Goal: Register for event/course

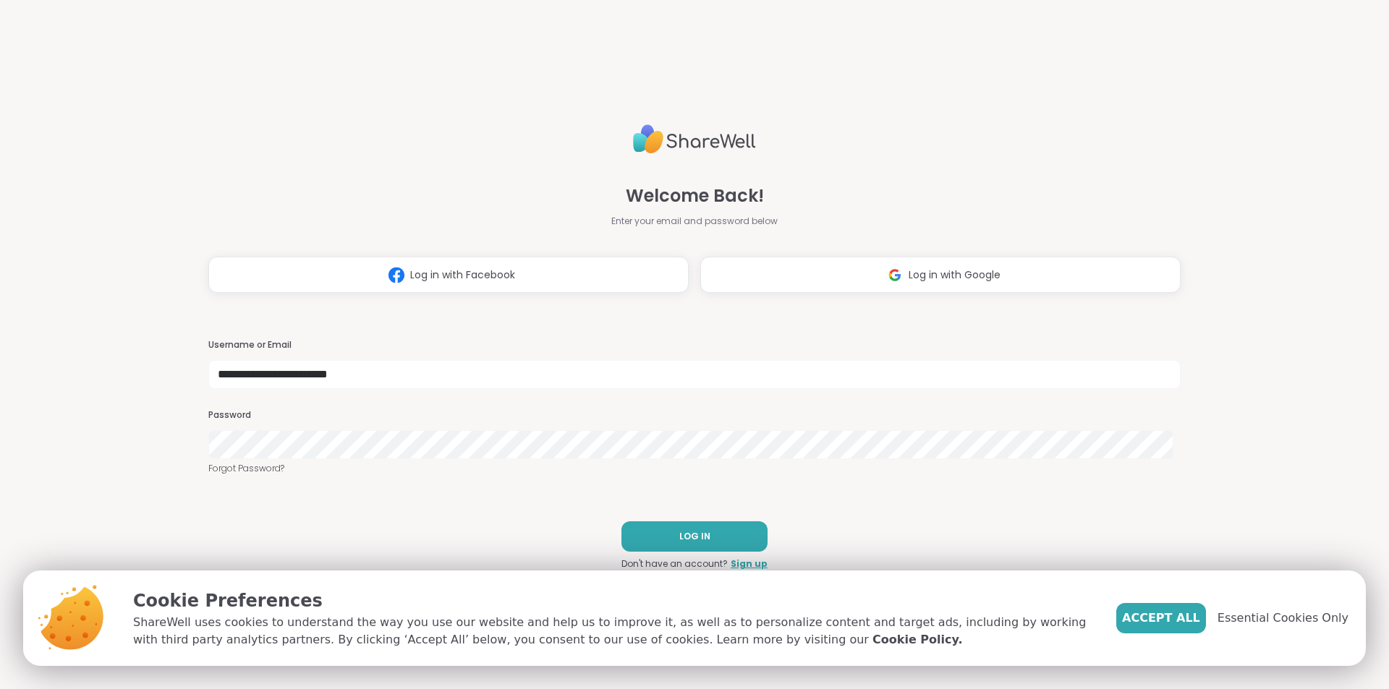
type input "**********"
click at [653, 529] on button "LOG IN" at bounding box center [694, 537] width 146 height 30
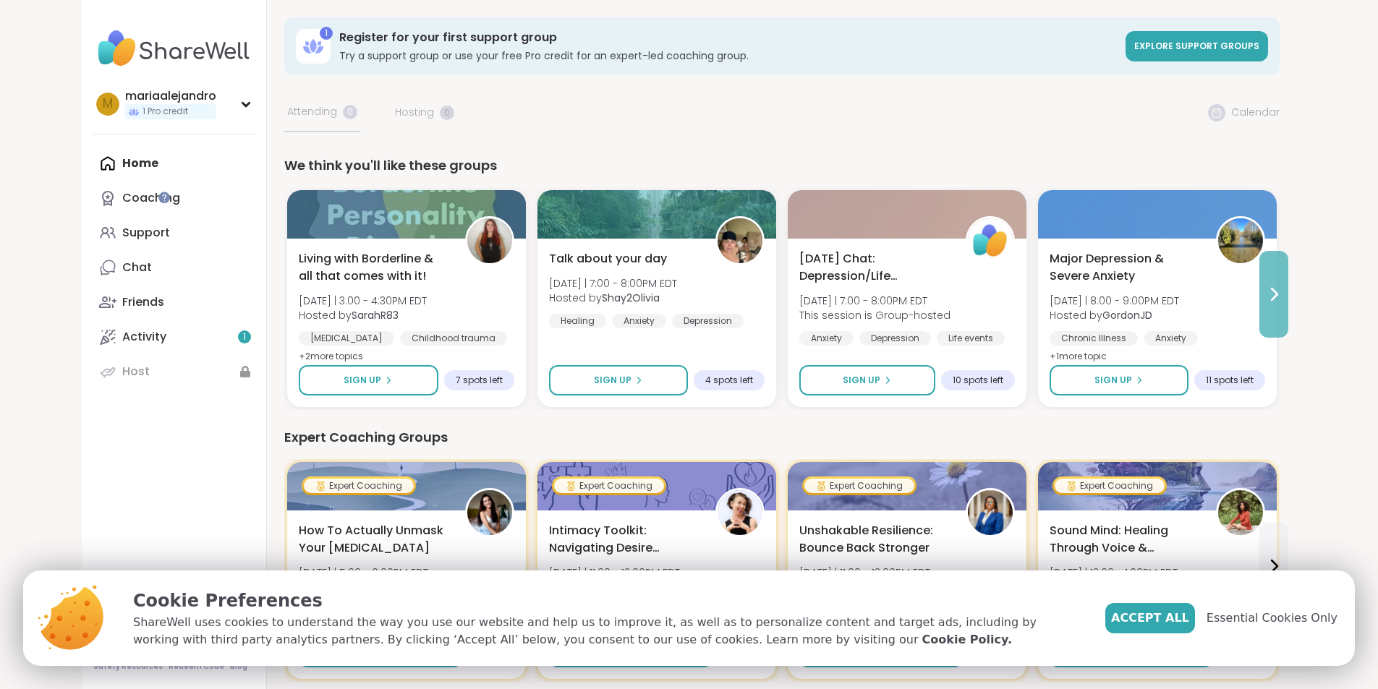
click at [1283, 301] on icon at bounding box center [1273, 294] width 17 height 17
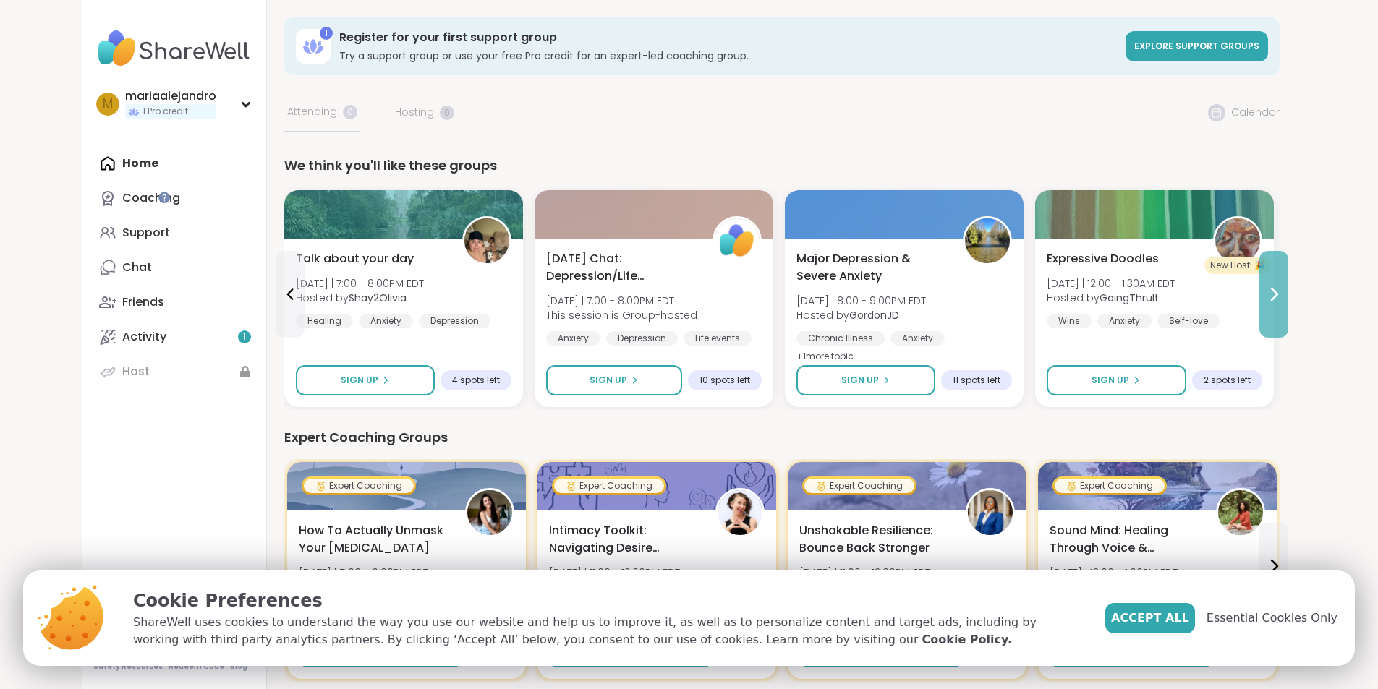
click at [1283, 301] on icon at bounding box center [1273, 294] width 17 height 17
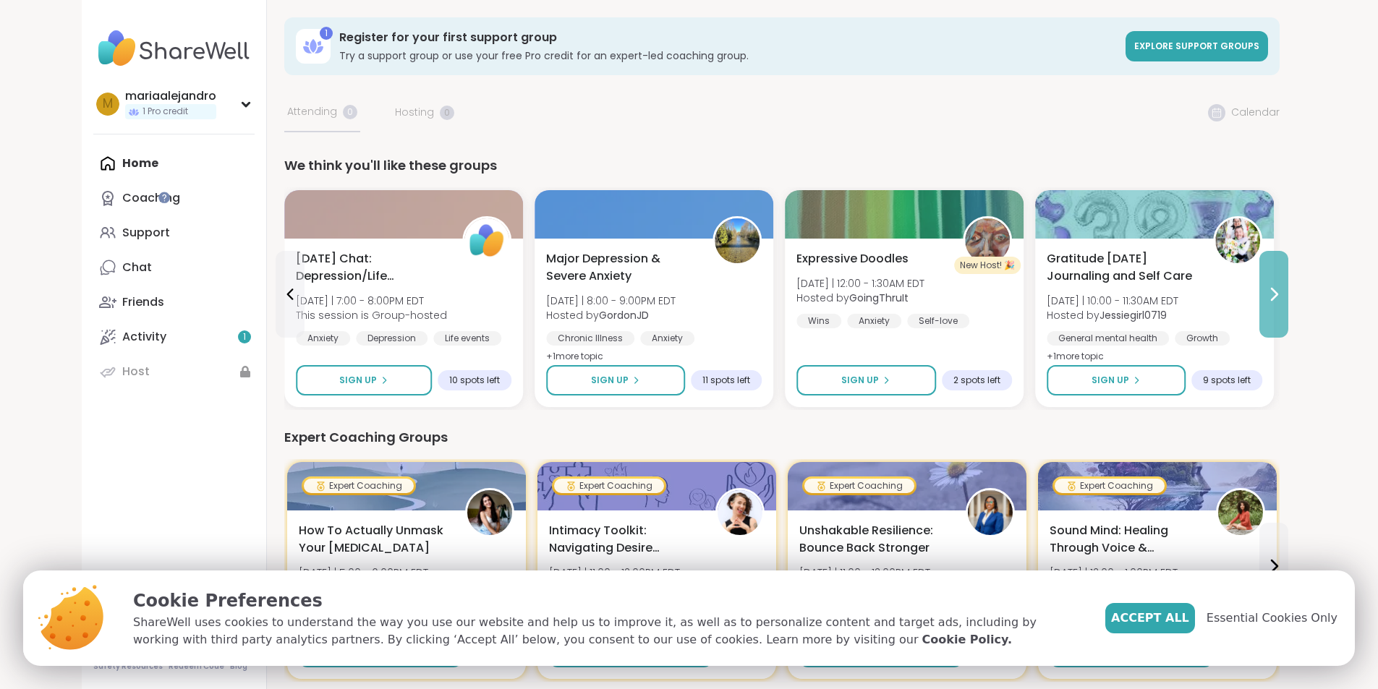
click at [1283, 301] on icon at bounding box center [1273, 294] width 17 height 17
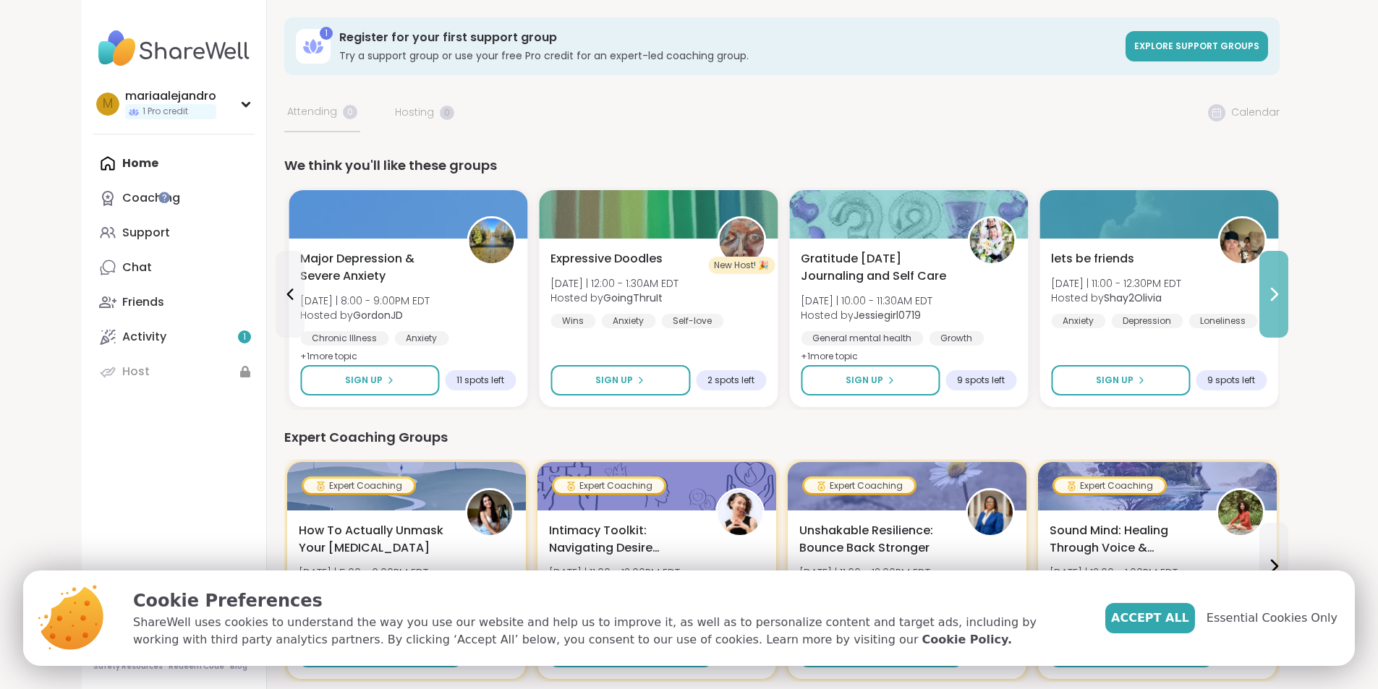
click at [1283, 301] on icon at bounding box center [1273, 294] width 17 height 17
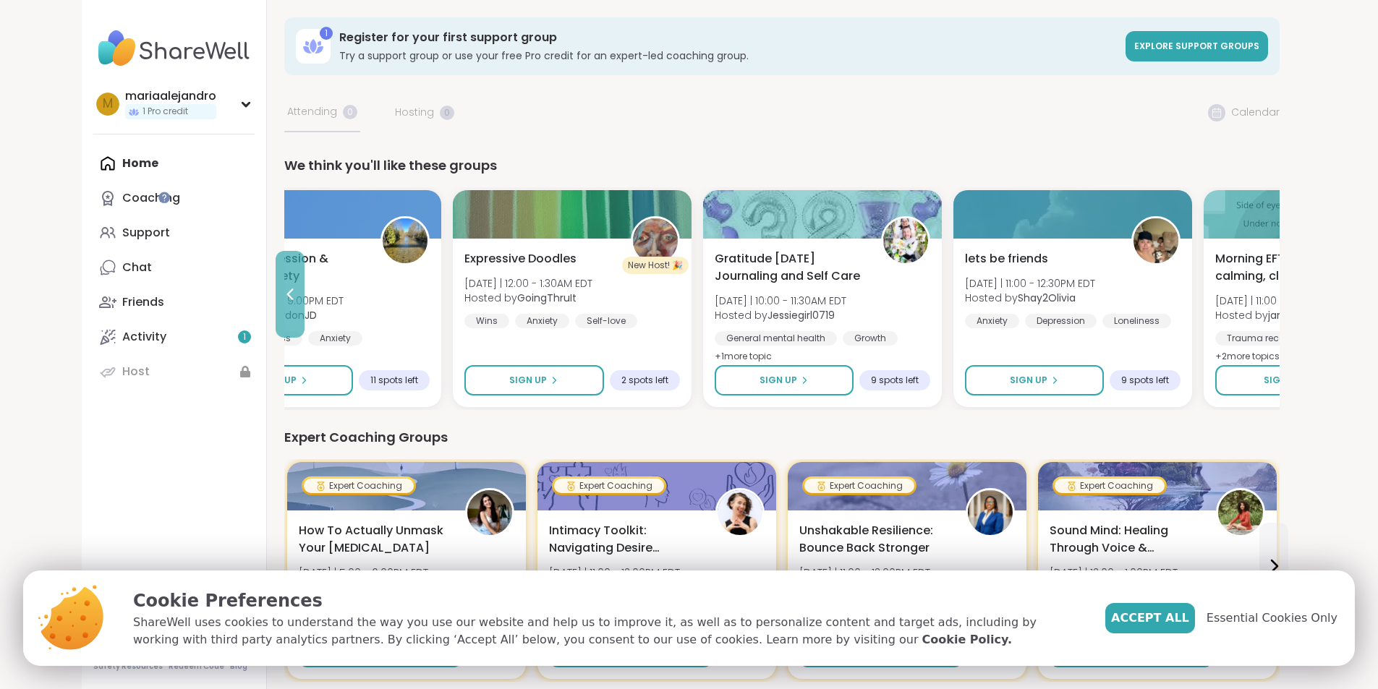
click at [276, 300] on button at bounding box center [290, 294] width 29 height 87
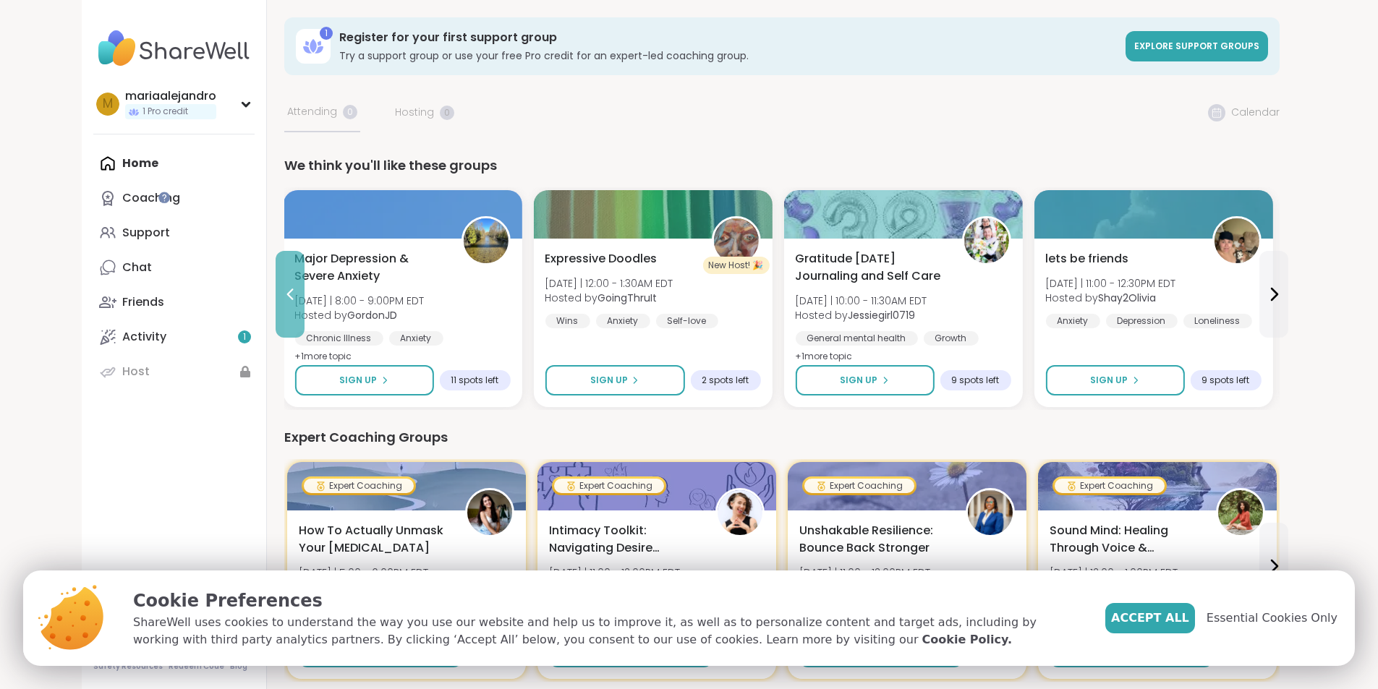
click at [276, 300] on button at bounding box center [290, 294] width 29 height 87
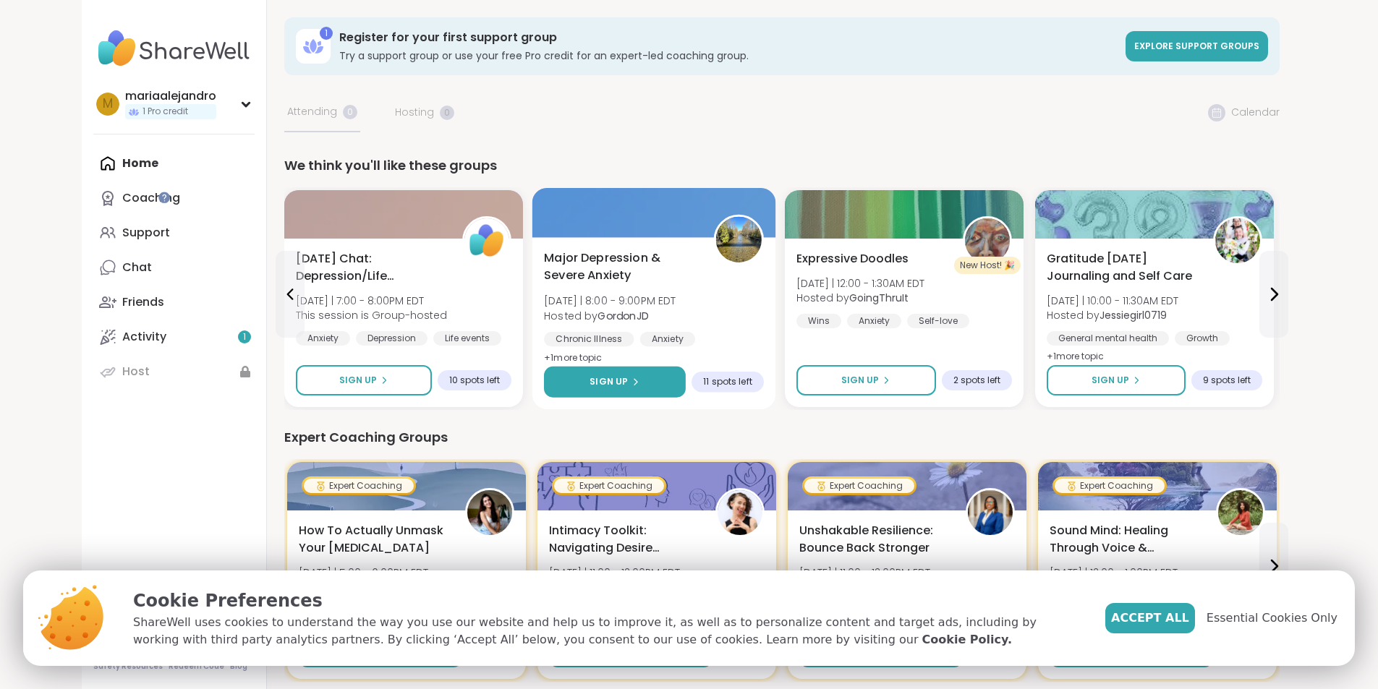
click at [590, 379] on span "Sign Up" at bounding box center [609, 381] width 38 height 13
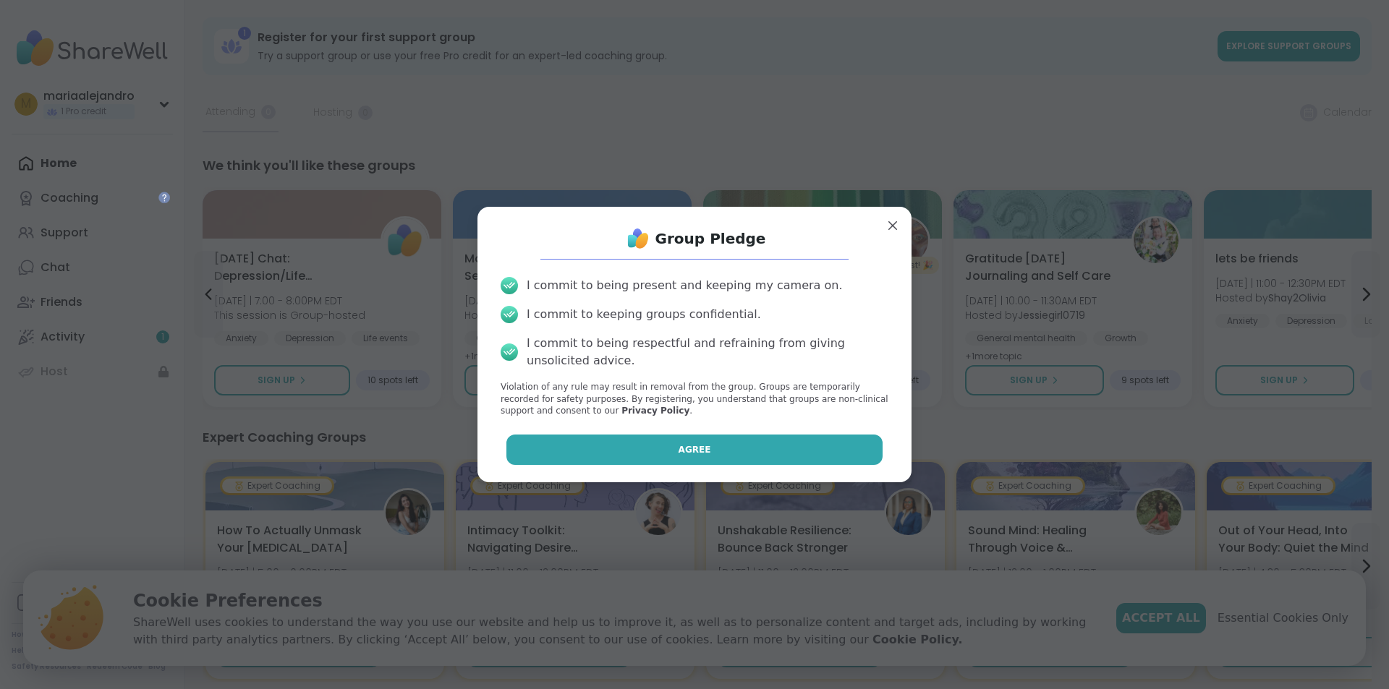
click at [627, 450] on button "Agree" at bounding box center [694, 450] width 377 height 30
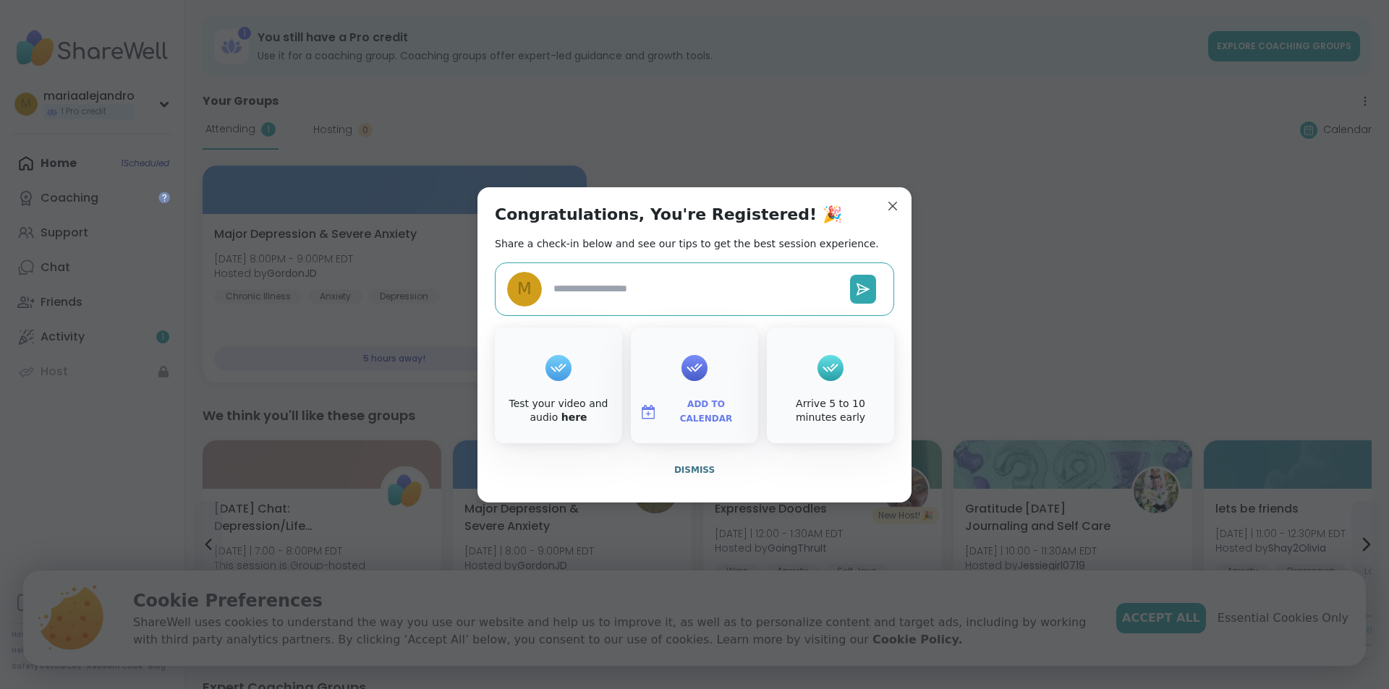
click at [672, 294] on textarea at bounding box center [696, 289] width 297 height 27
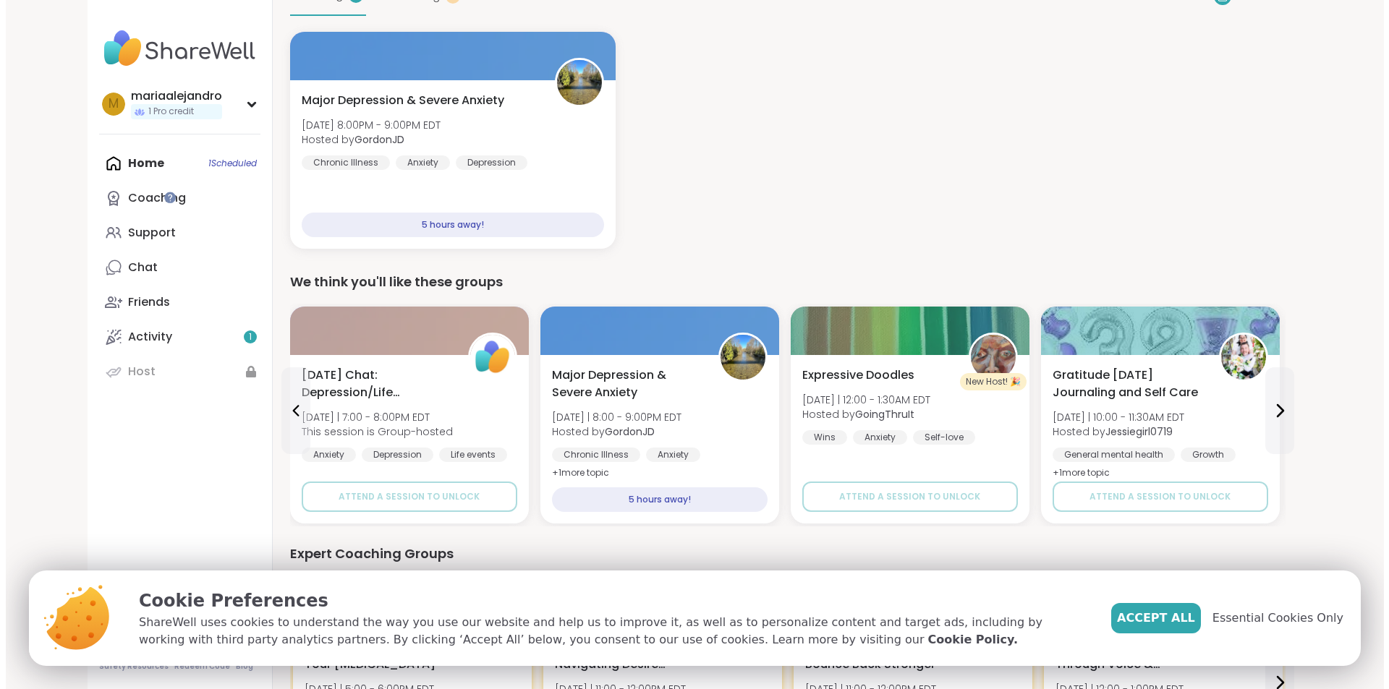
scroll to position [145, 0]
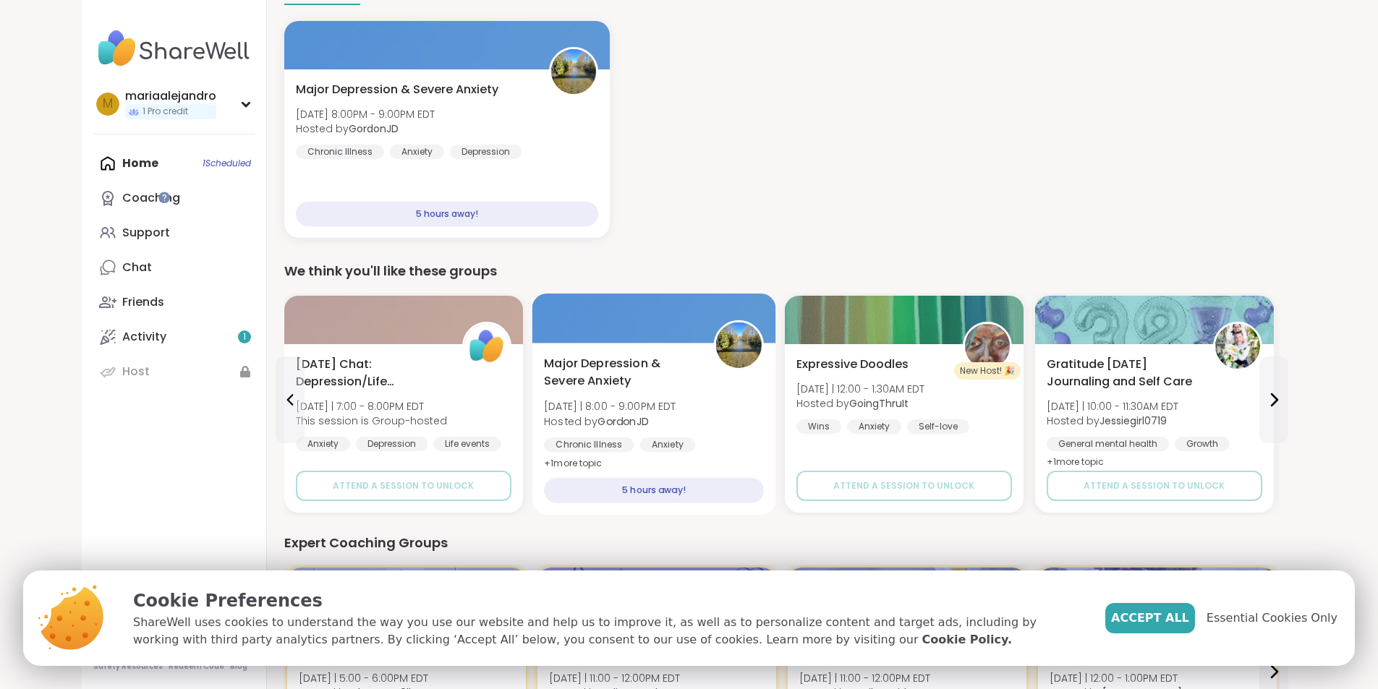
click at [611, 490] on div "5 hours away!" at bounding box center [654, 490] width 220 height 25
click at [548, 397] on div "Major [MEDICAL_DATA] & Severe Anxiety [DATE] | 8:00 - 9:00PM EDT Hosted by Gord…" at bounding box center [654, 414] width 220 height 118
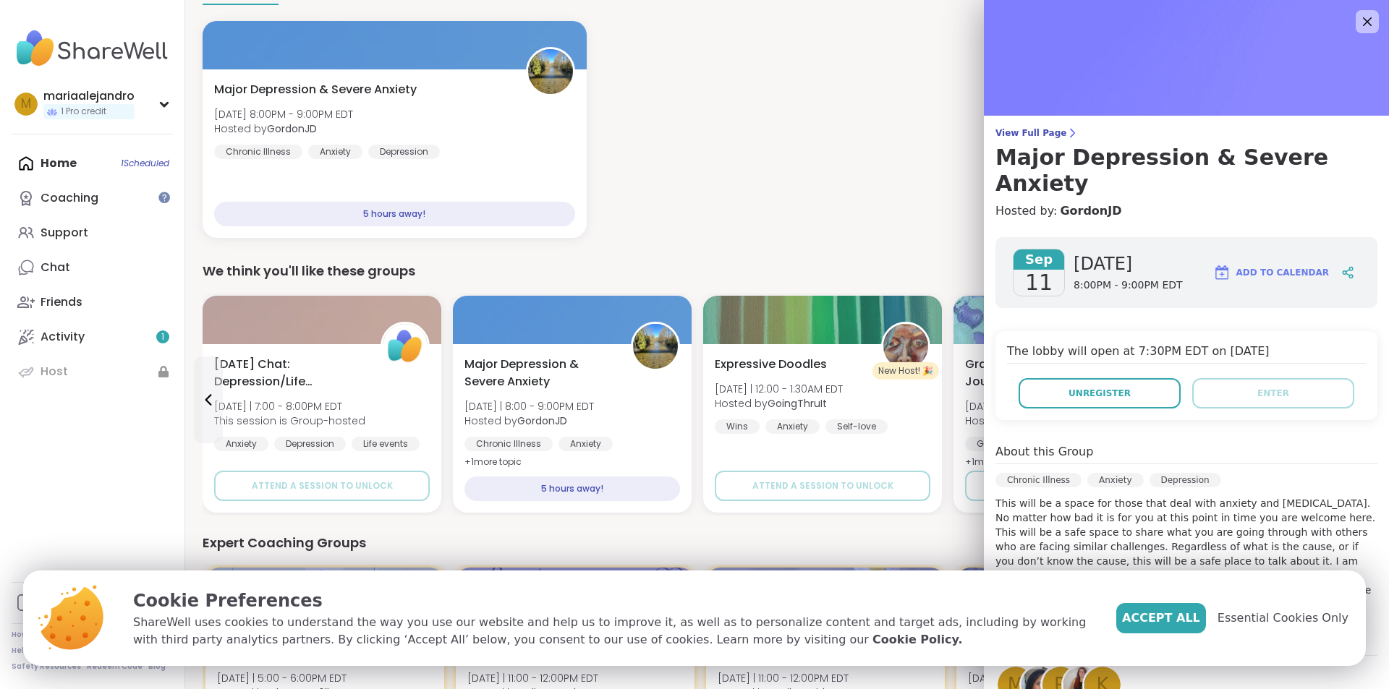
click at [688, 145] on div "Major [MEDICAL_DATA] & Severe Anxiety [DATE] 8:00PM - 9:00PM EDT Hosted by Gord…" at bounding box center [787, 129] width 1169 height 217
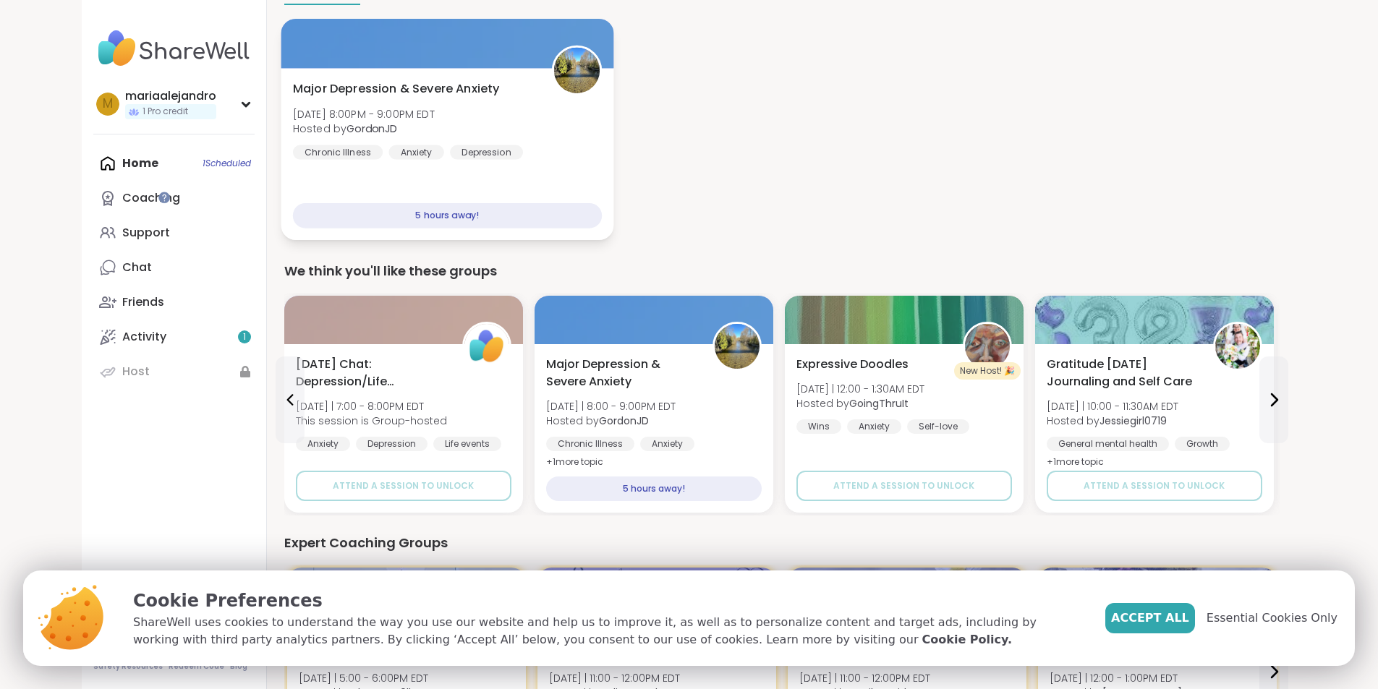
click at [393, 218] on div "5 hours away!" at bounding box center [446, 215] width 309 height 25
click at [300, 116] on span "[DATE] 8:00PM - 9:00PM EDT" at bounding box center [363, 113] width 142 height 14
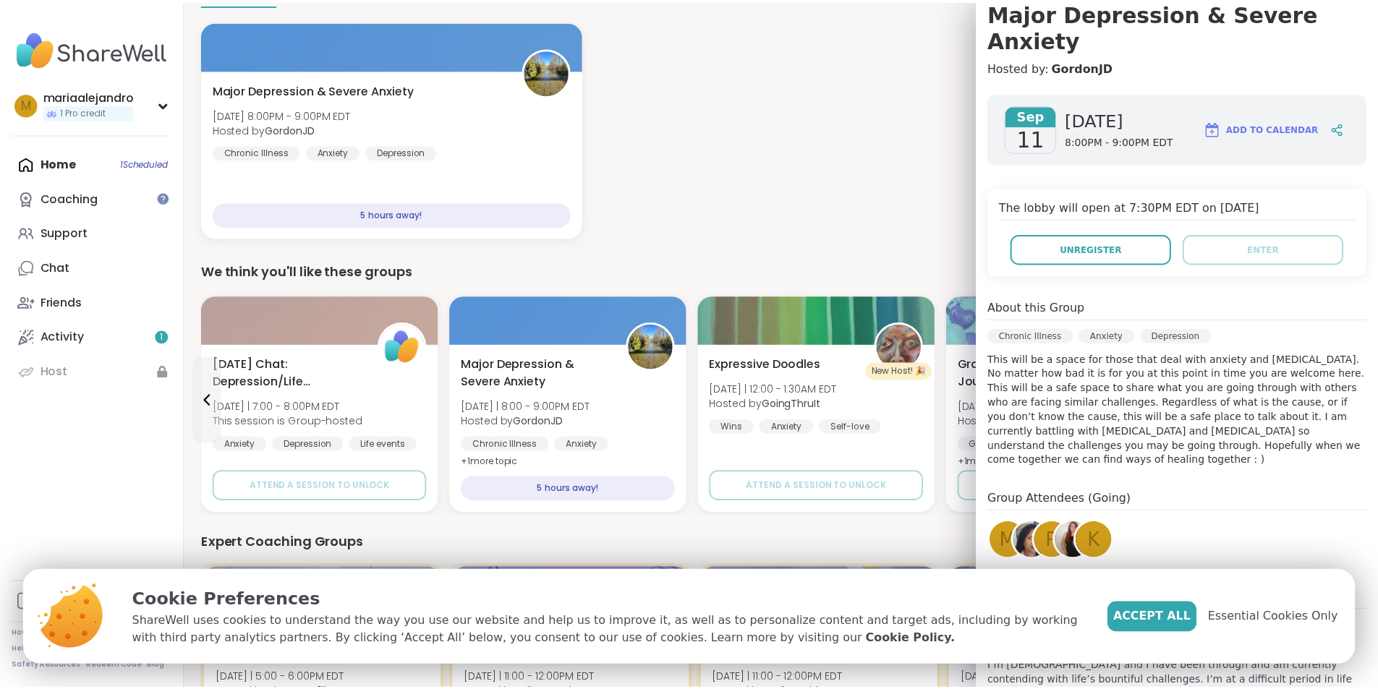
scroll to position [182, 0]
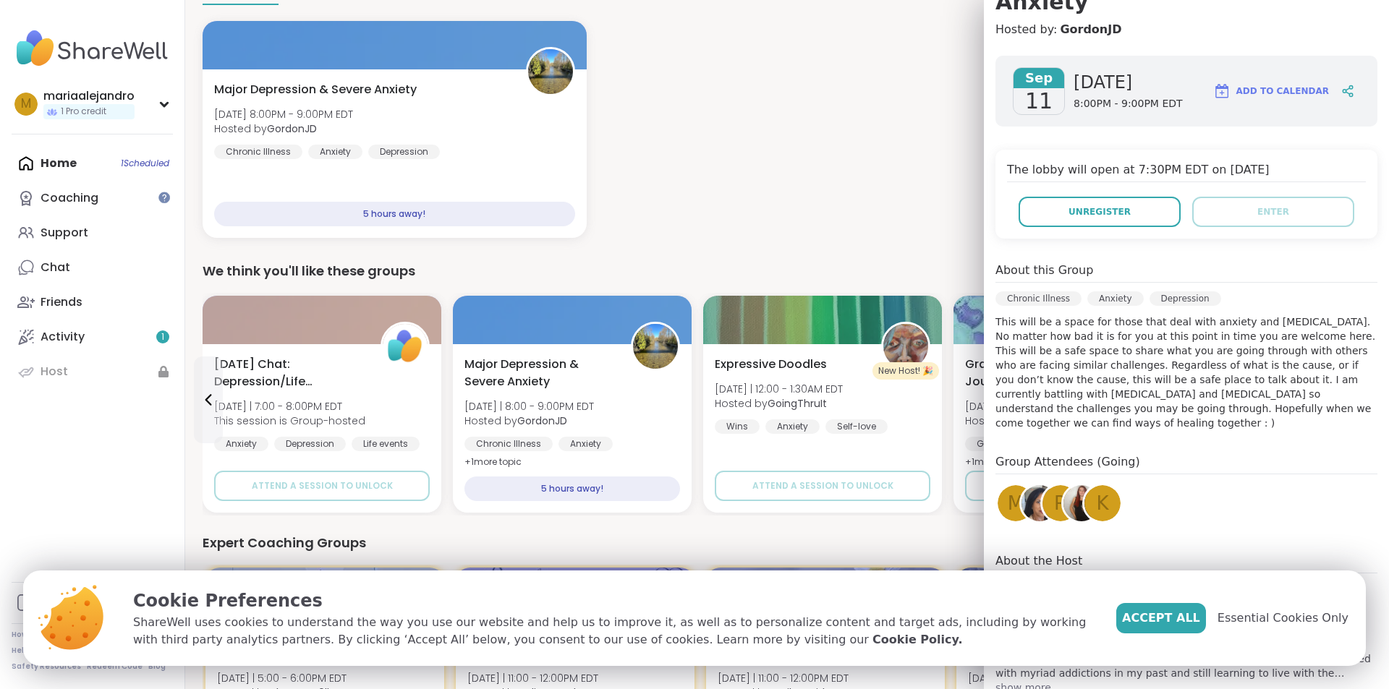
click at [1295, 480] on div "Group Attendees (Going) m R k" at bounding box center [1186, 492] width 382 height 76
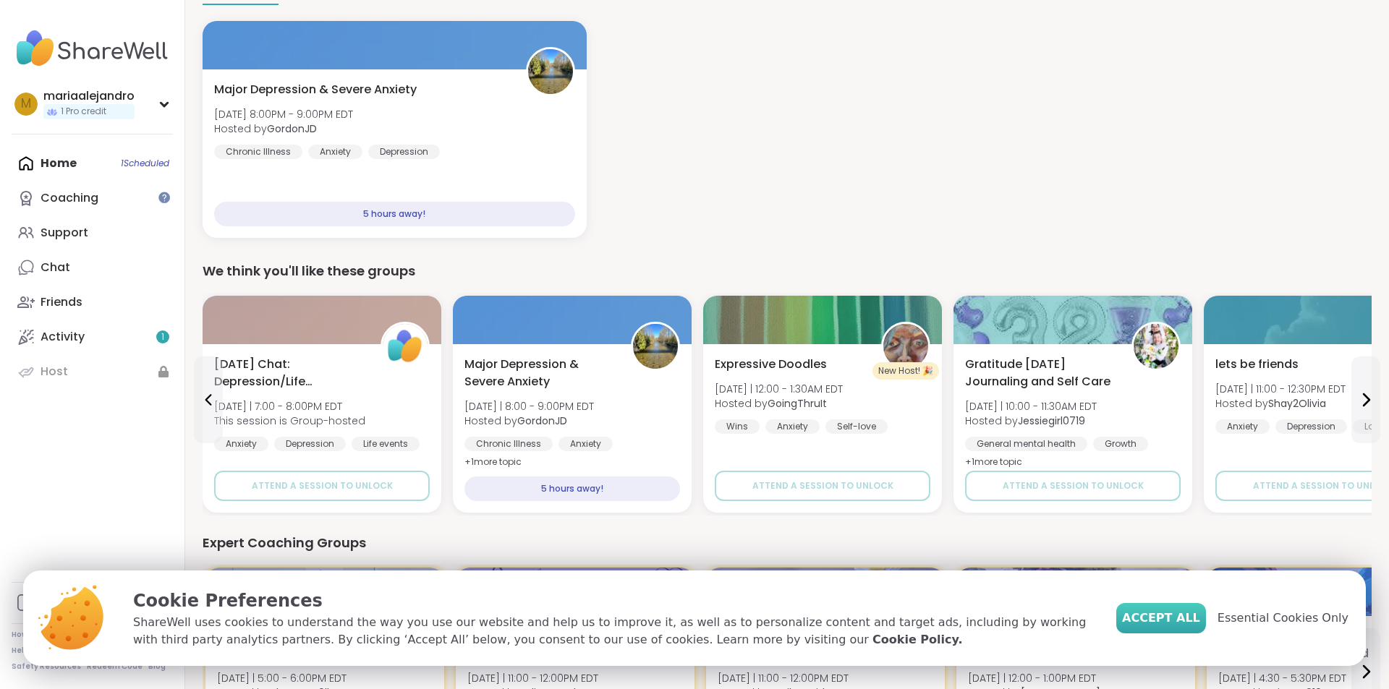
click at [1186, 610] on span "Accept All" at bounding box center [1161, 618] width 78 height 17
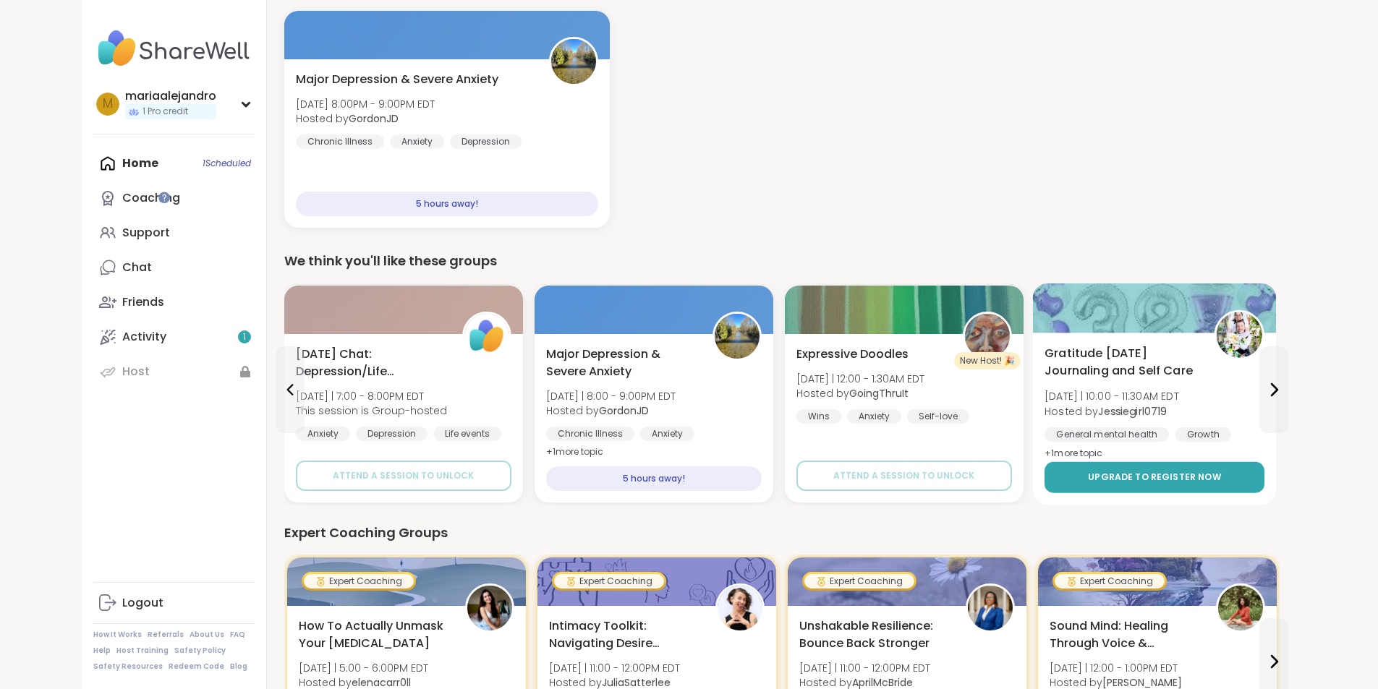
scroll to position [145, 0]
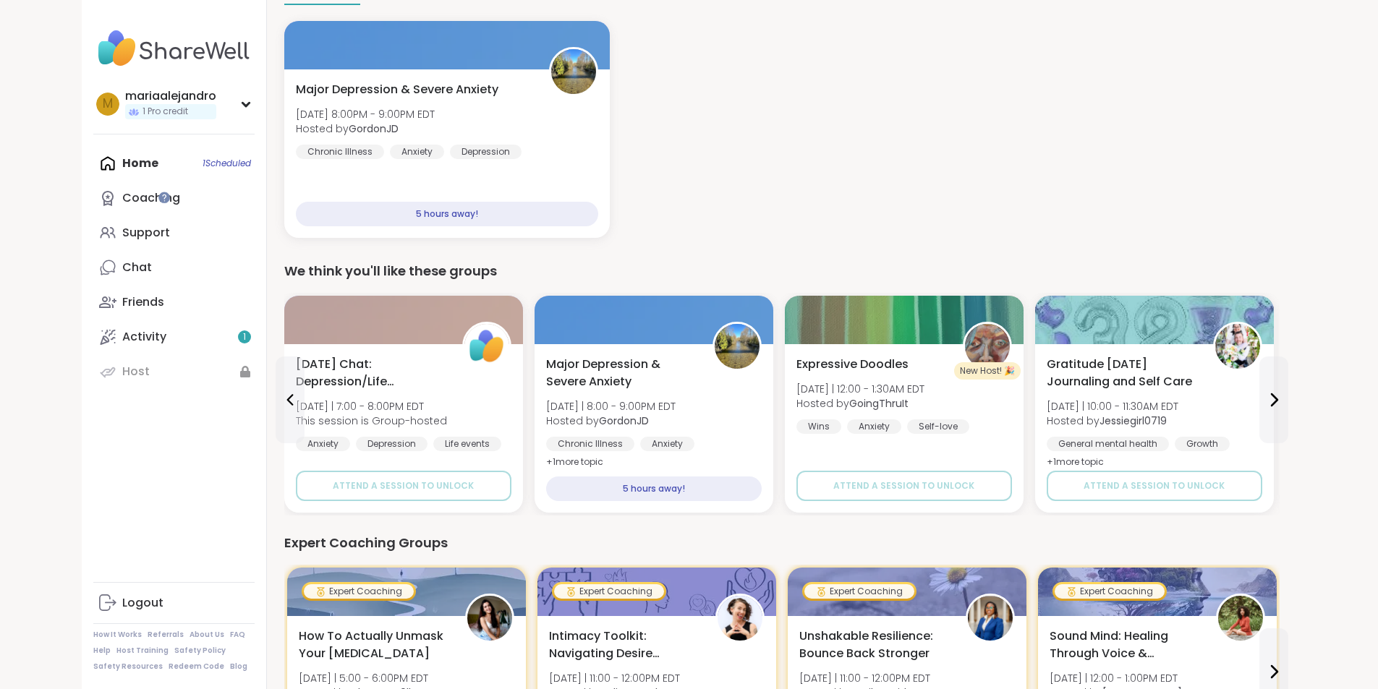
click at [750, 127] on div "Major [MEDICAL_DATA] & Severe Anxiety [DATE] 8:00PM - 9:00PM EDT Hosted by Gord…" at bounding box center [781, 129] width 995 height 217
click at [436, 214] on div "5 hours away!" at bounding box center [446, 215] width 309 height 25
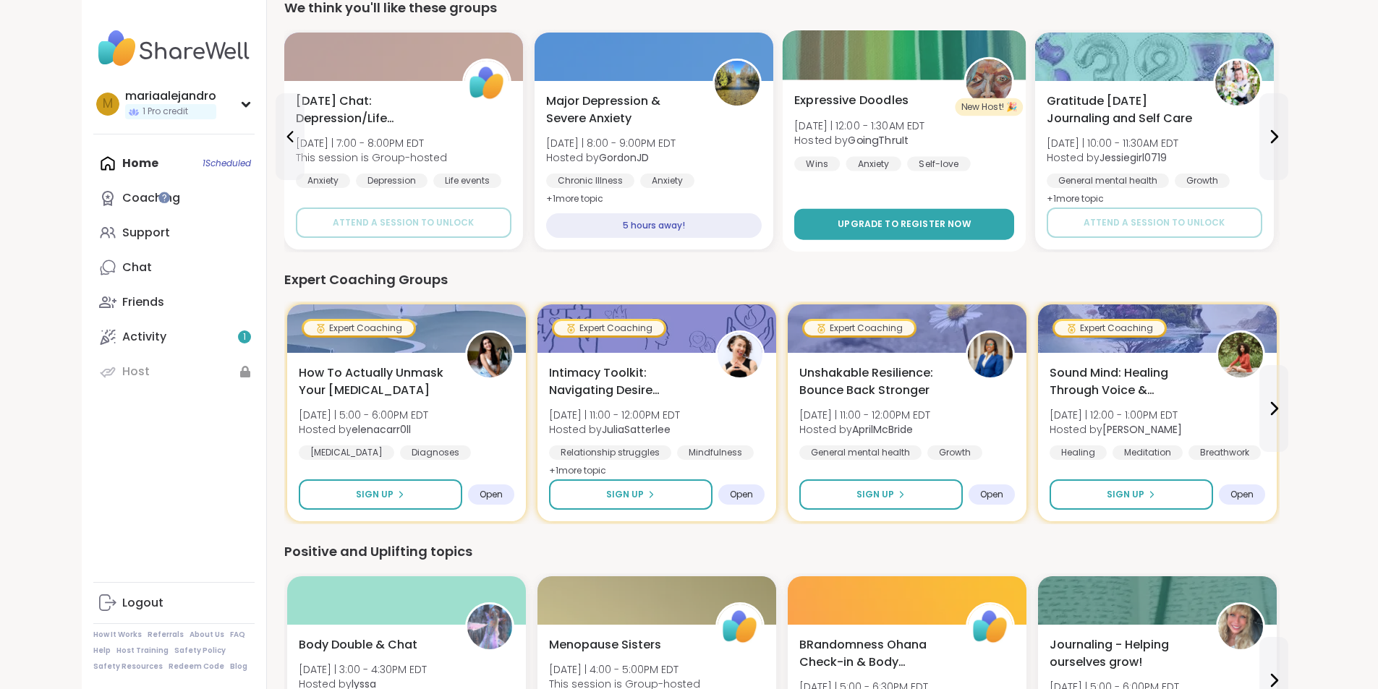
scroll to position [434, 0]
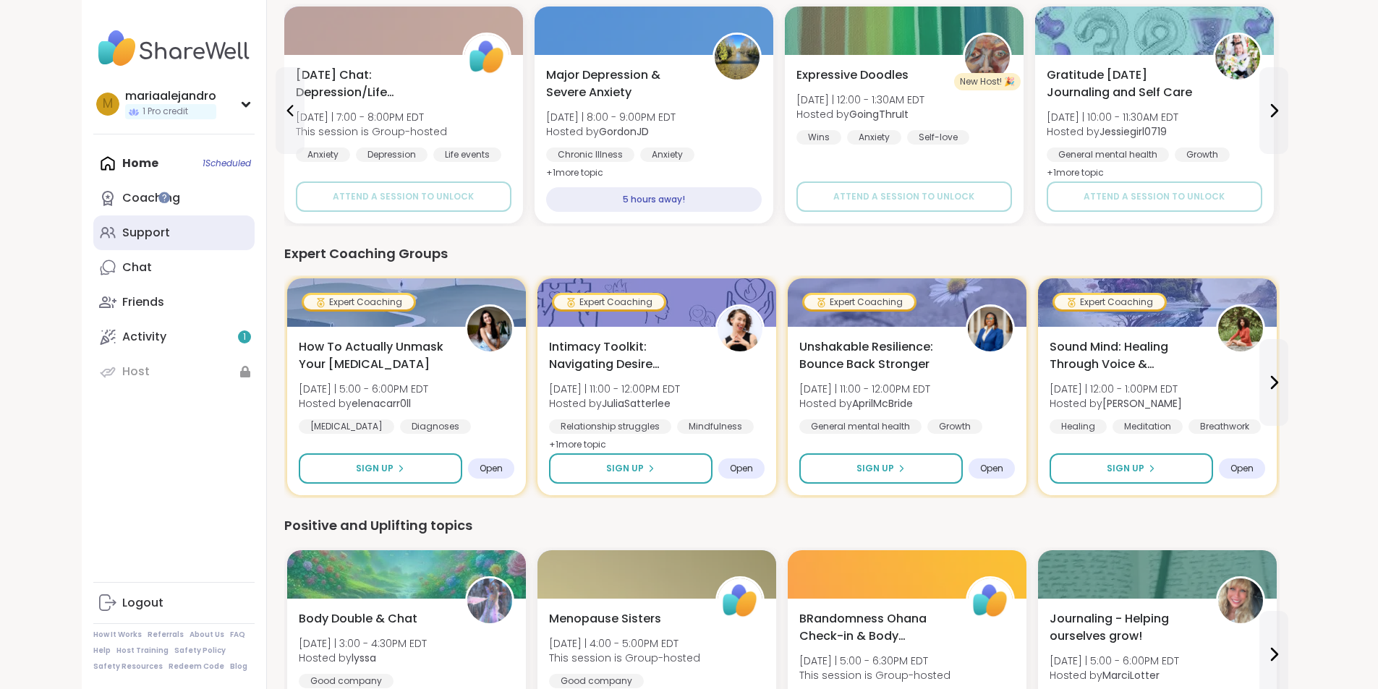
click at [122, 226] on div "Support" at bounding box center [146, 233] width 48 height 16
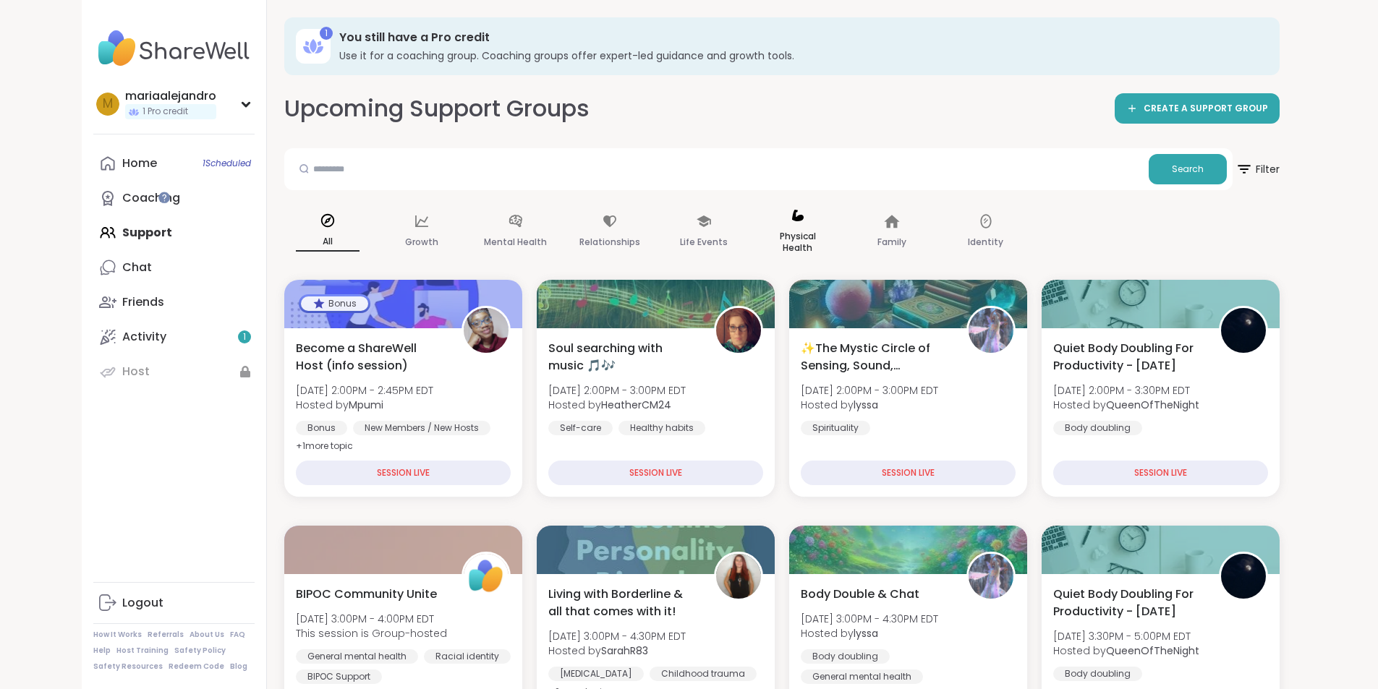
click at [755, 225] on div "Physical Health" at bounding box center [798, 232] width 87 height 72
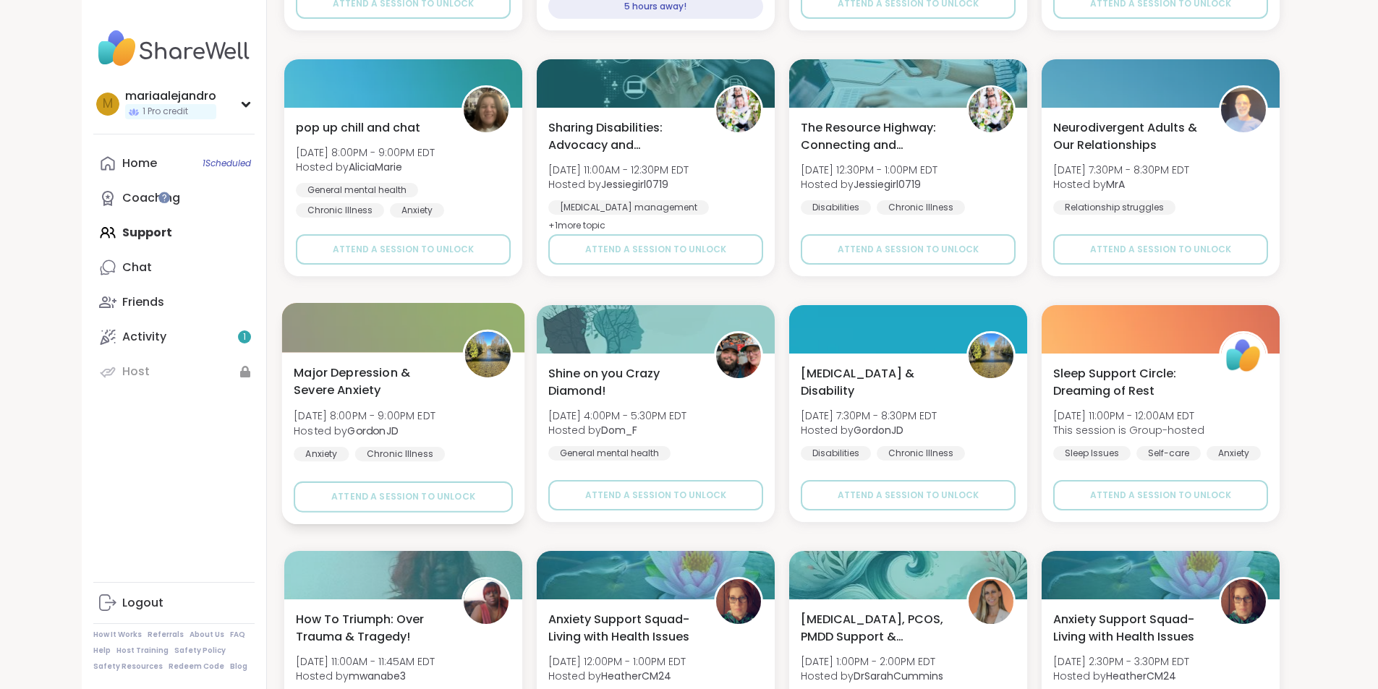
scroll to position [506, 0]
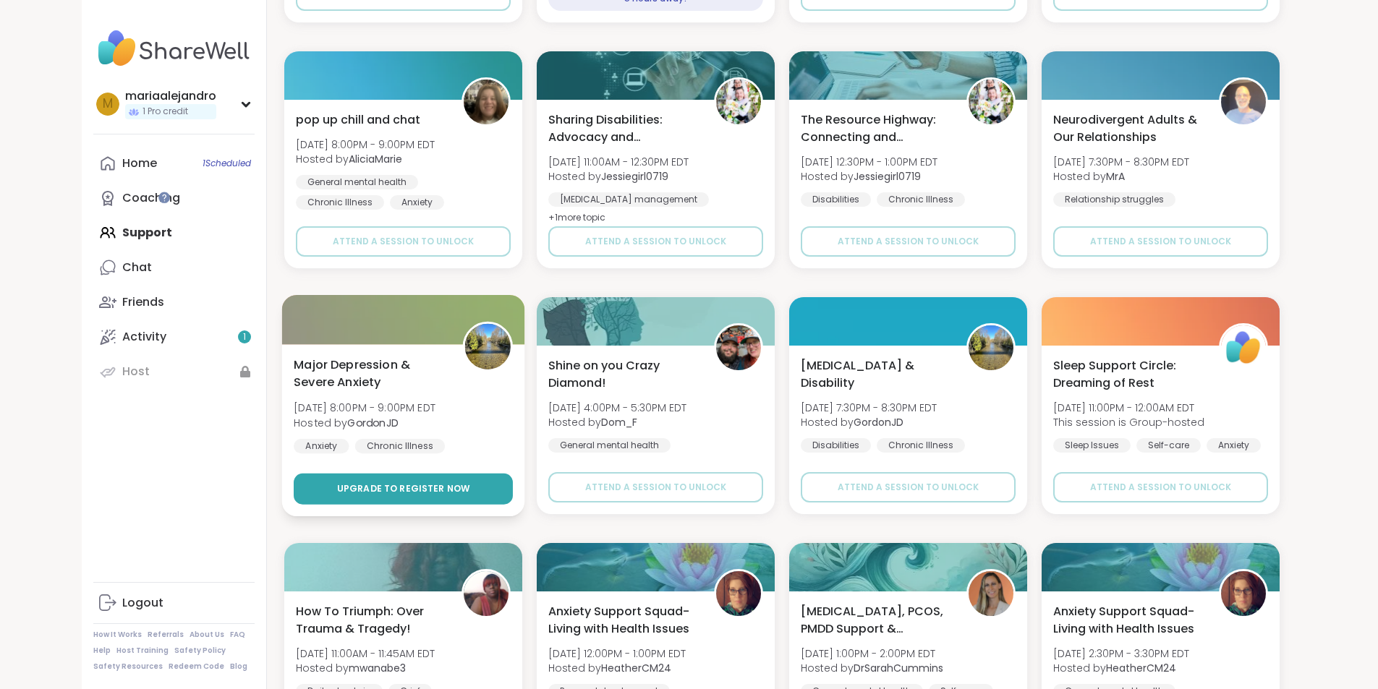
click at [360, 490] on span "Upgrade to register now" at bounding box center [402, 489] width 133 height 13
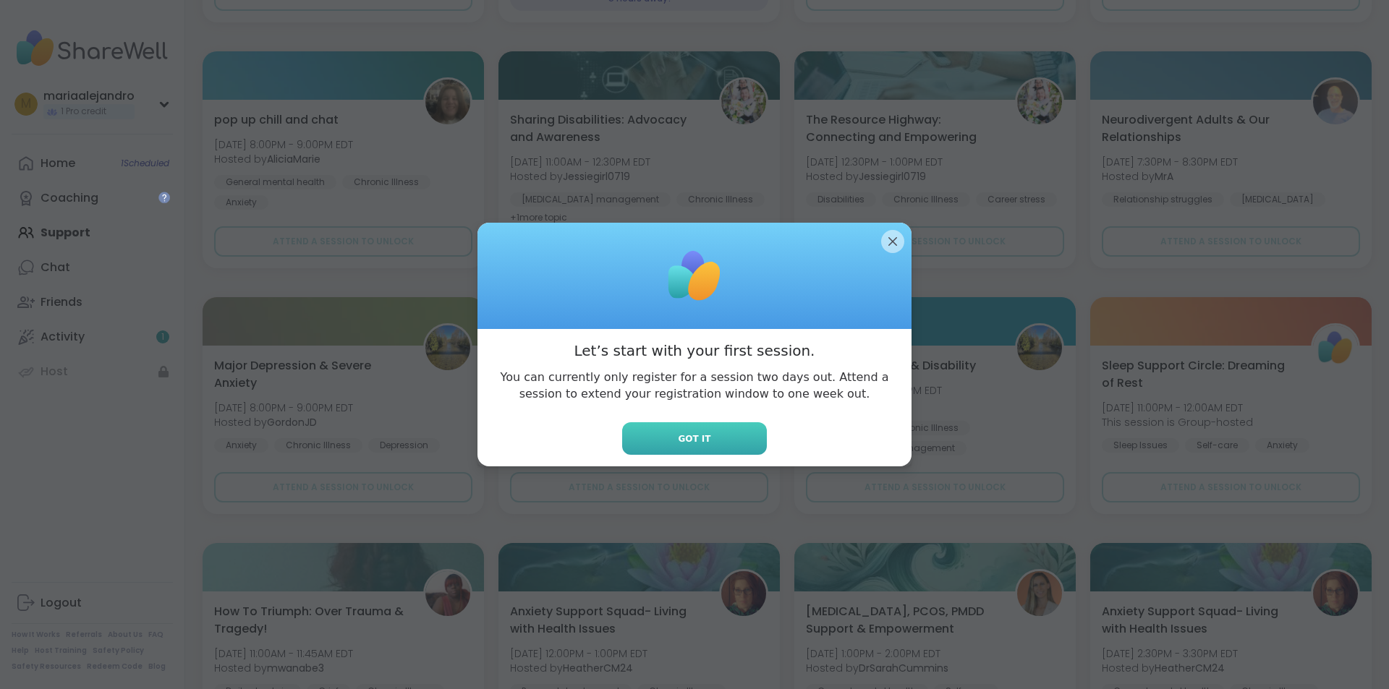
click at [652, 438] on button "Got it" at bounding box center [694, 439] width 145 height 33
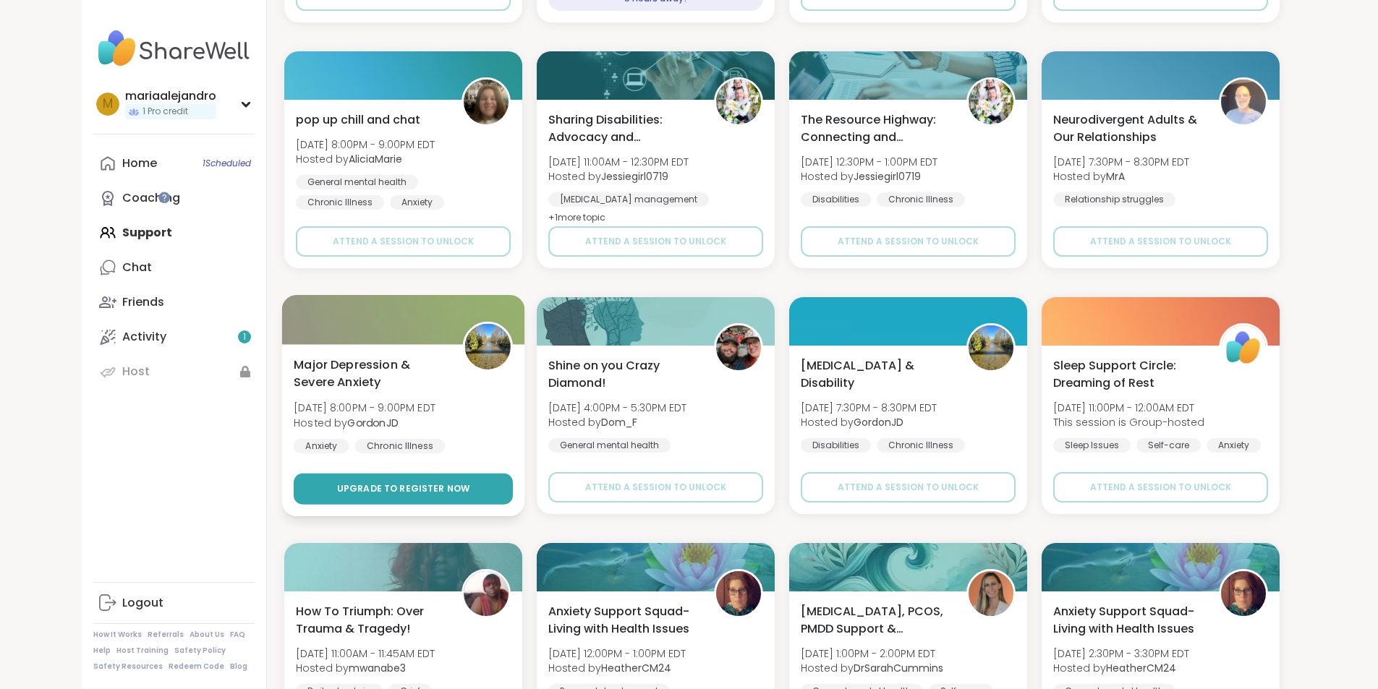
click at [436, 479] on button "Upgrade to register now" at bounding box center [403, 489] width 219 height 31
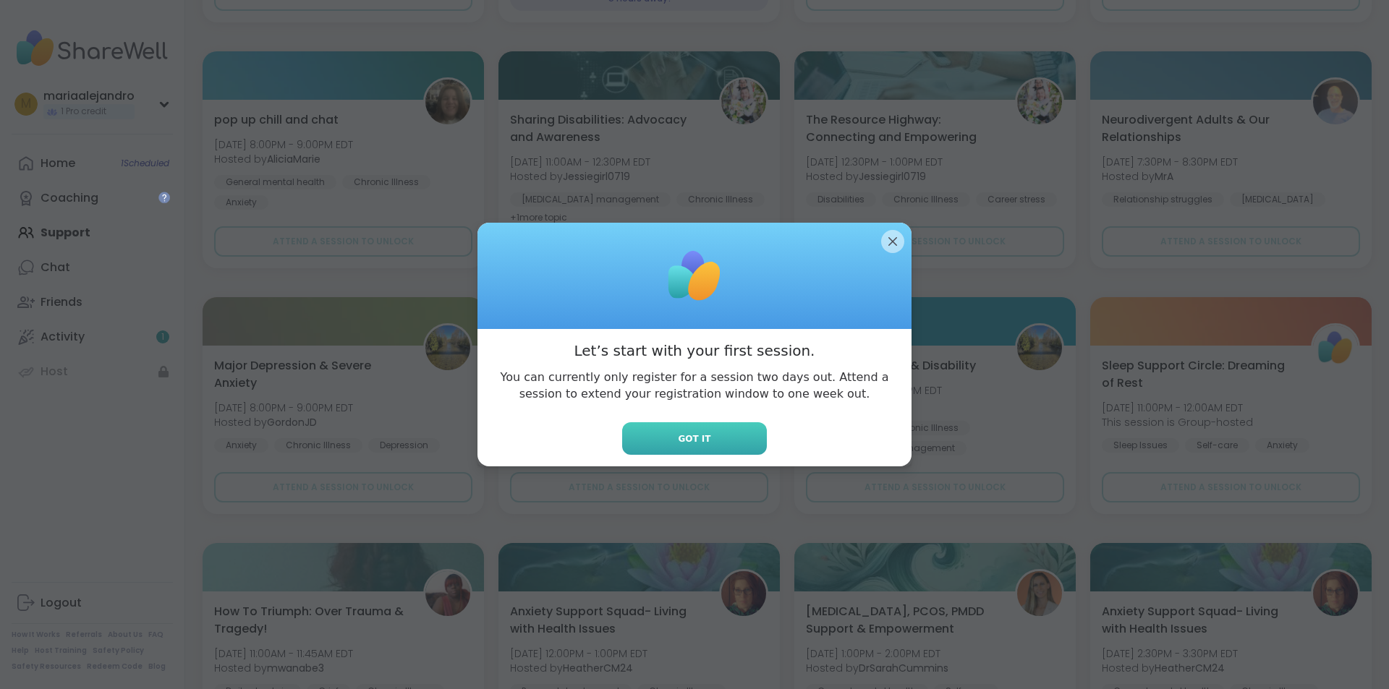
click at [678, 433] on span "Got it" at bounding box center [694, 439] width 33 height 13
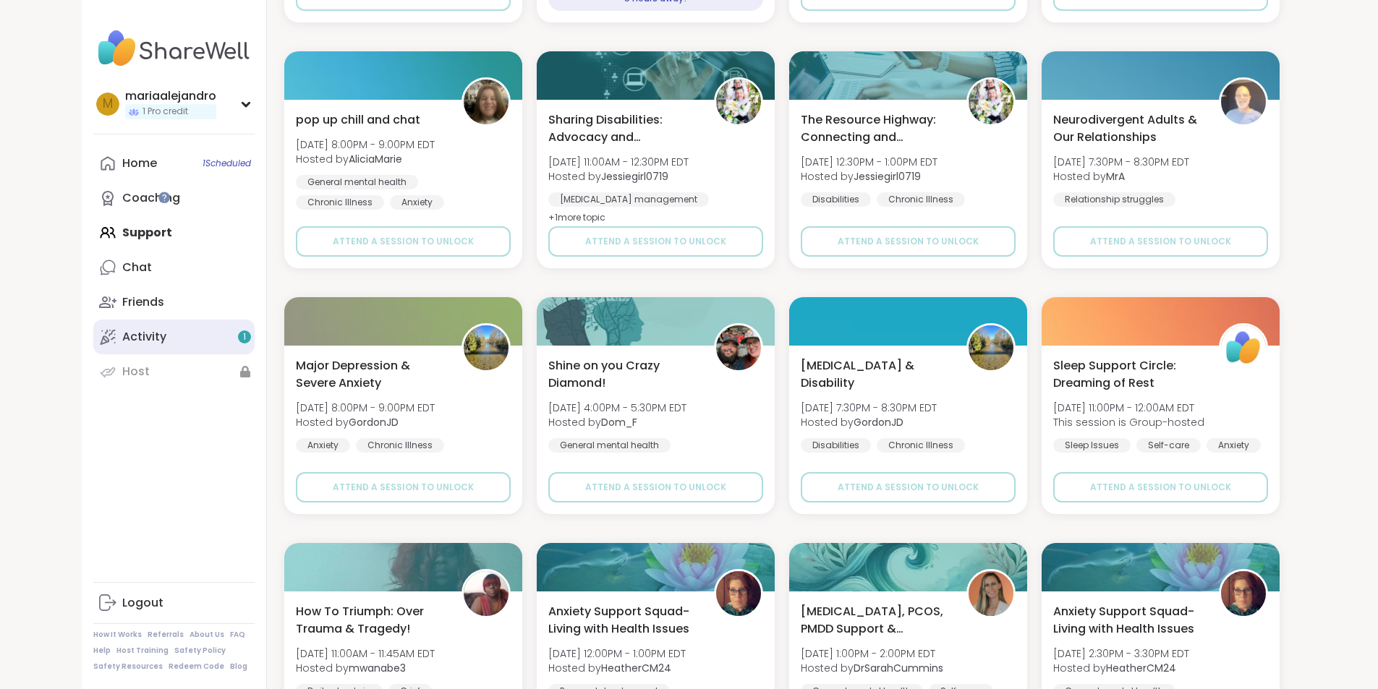
click at [119, 329] on link "Activity 1" at bounding box center [173, 337] width 161 height 35
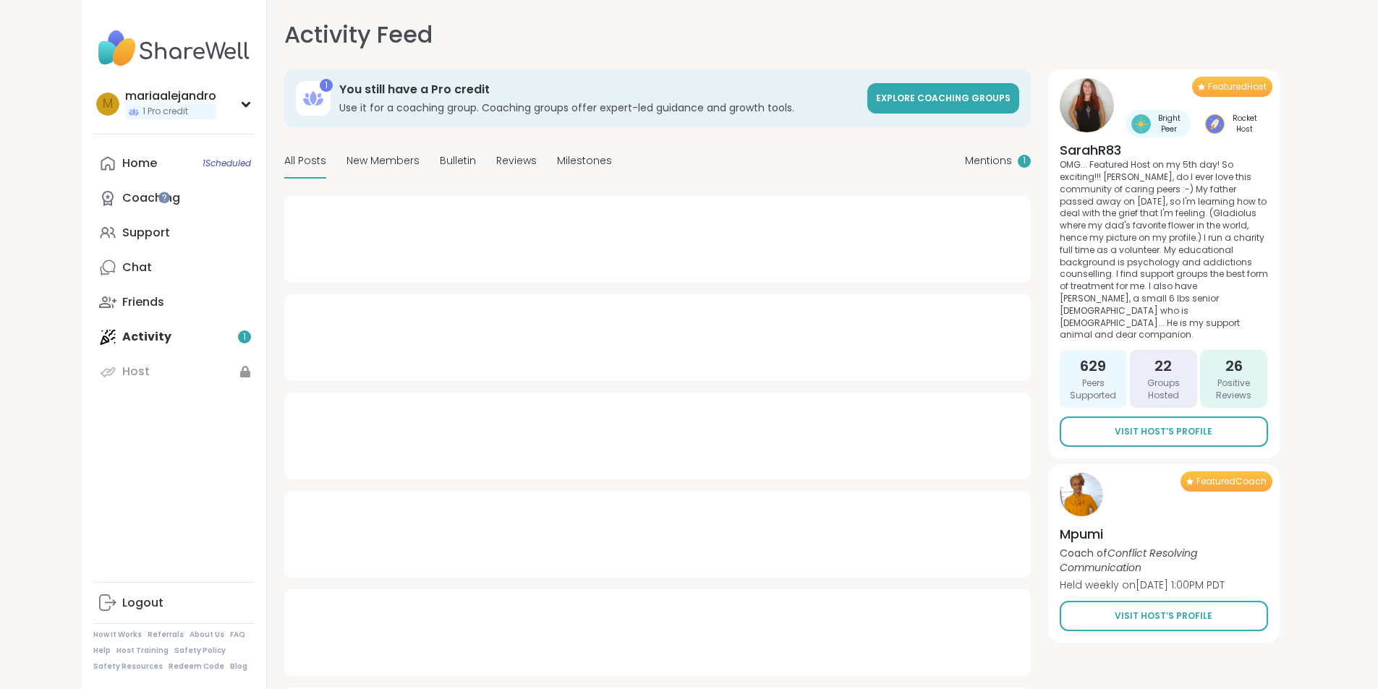
type textarea "*"
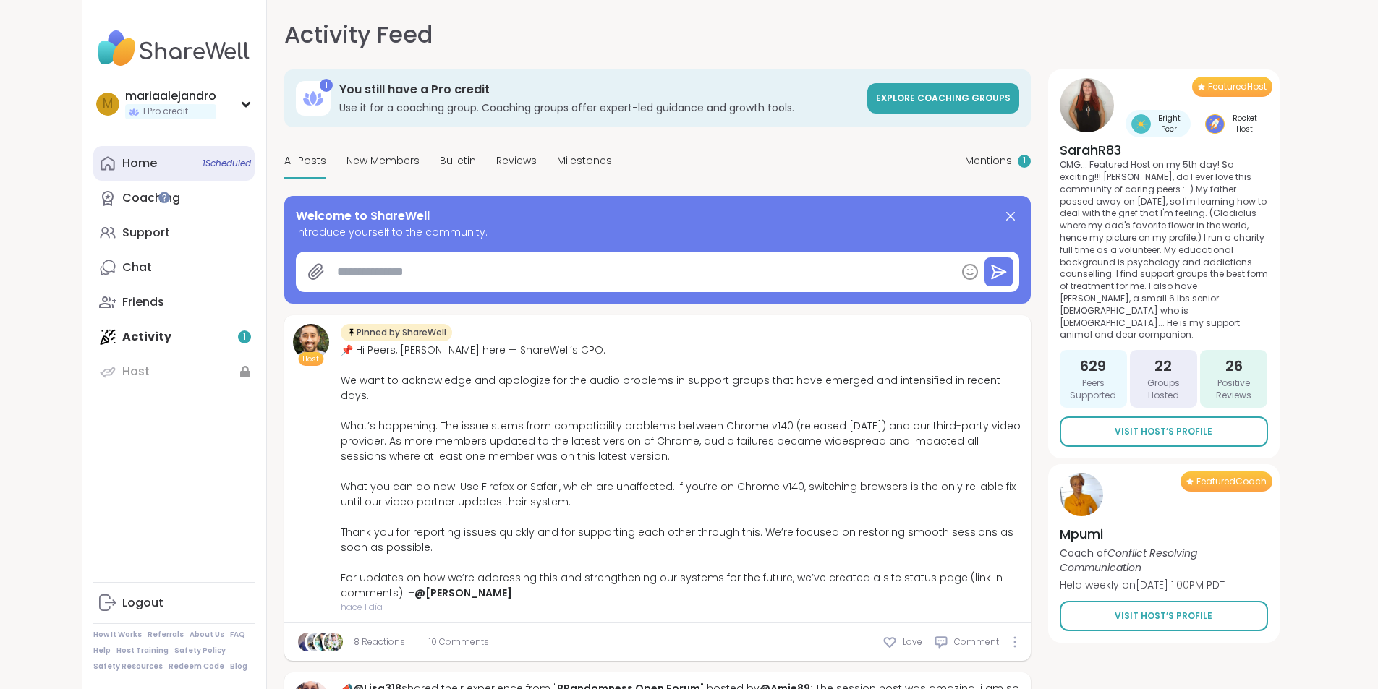
click at [122, 161] on div "Home 1 Scheduled" at bounding box center [139, 164] width 35 height 16
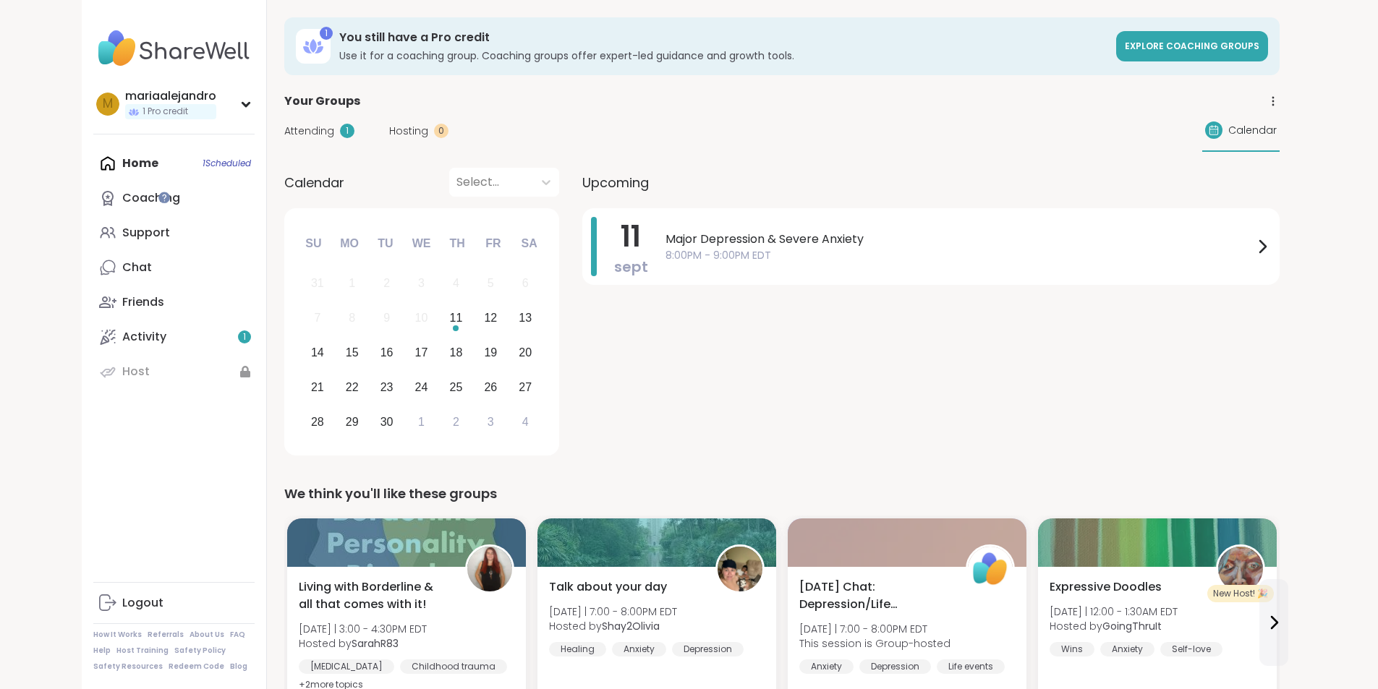
click at [616, 362] on div "[DATE] Major [MEDICAL_DATA] & Severe Anxiety 8:00PM - 9:00PM EDT" at bounding box center [930, 334] width 697 height 252
